Goal: Task Accomplishment & Management: Manage account settings

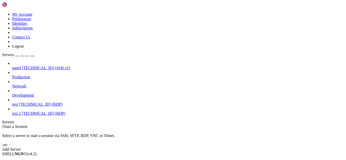
click at [47, 102] on span "[TECHNICAL_ID] (RDP)" at bounding box center [41, 104] width 44 height 4
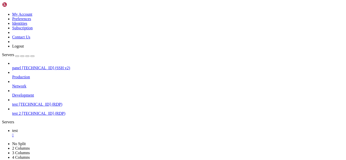
click at [44, 111] on span "[TECHNICAL_ID] (RDP)" at bounding box center [44, 113] width 44 height 4
click at [82, 133] on div "" at bounding box center [177, 135] width 331 height 5
click at [85, 133] on div "" at bounding box center [177, 135] width 331 height 5
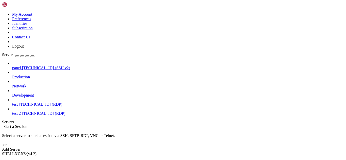
click at [37, 111] on span "[TECHNICAL_ID] (RDP)" at bounding box center [44, 113] width 44 height 4
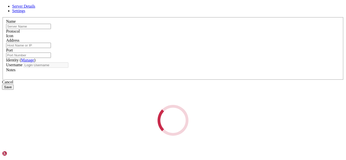
type input "test 2"
type input "[TECHNICAL_ID]"
type input "3389"
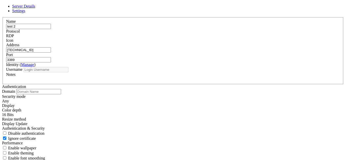
type input "Administrator"
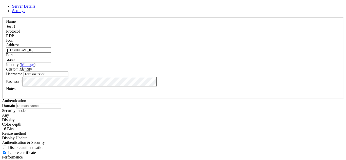
click at [108, 72] on div "Custom Identity" at bounding box center [172, 69] width 333 height 5
click at [110, 72] on div "Custom Identity" at bounding box center [172, 69] width 333 height 5
click at [25, 13] on link "Settings" at bounding box center [18, 11] width 13 height 4
click at [148, 113] on div "Any" at bounding box center [172, 115] width 341 height 5
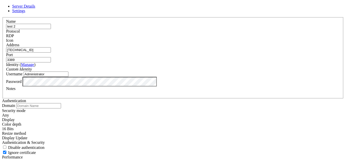
click at [169, 113] on div "Any" at bounding box center [172, 115] width 341 height 5
